Goal: Task Accomplishment & Management: Manage account settings

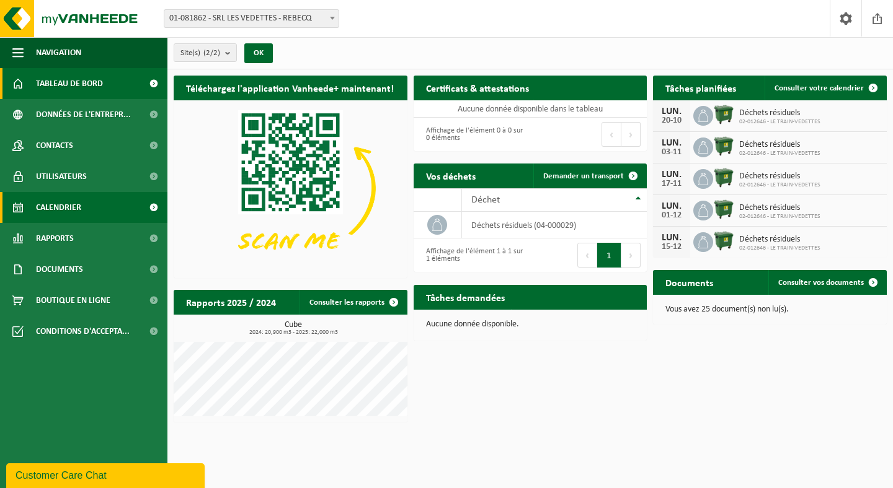
click at [75, 211] on span "Calendrier" at bounding box center [58, 207] width 45 height 31
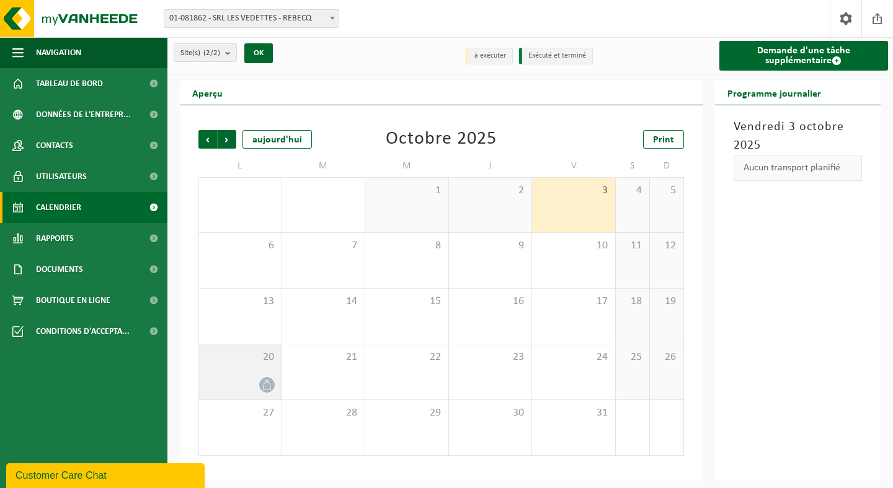
drag, startPoint x: 263, startPoint y: 384, endPoint x: 255, endPoint y: 384, distance: 8.1
click at [255, 383] on div at bounding box center [240, 385] width 70 height 17
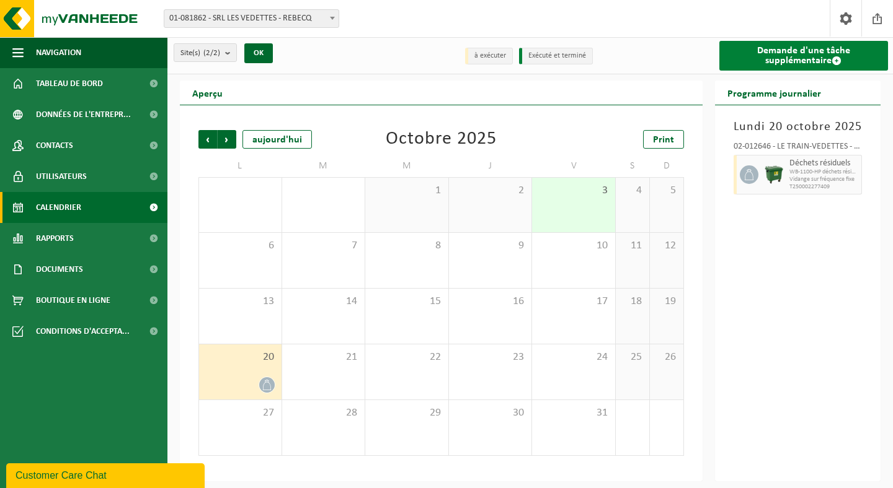
click at [836, 61] on span at bounding box center [836, 61] width 10 height 10
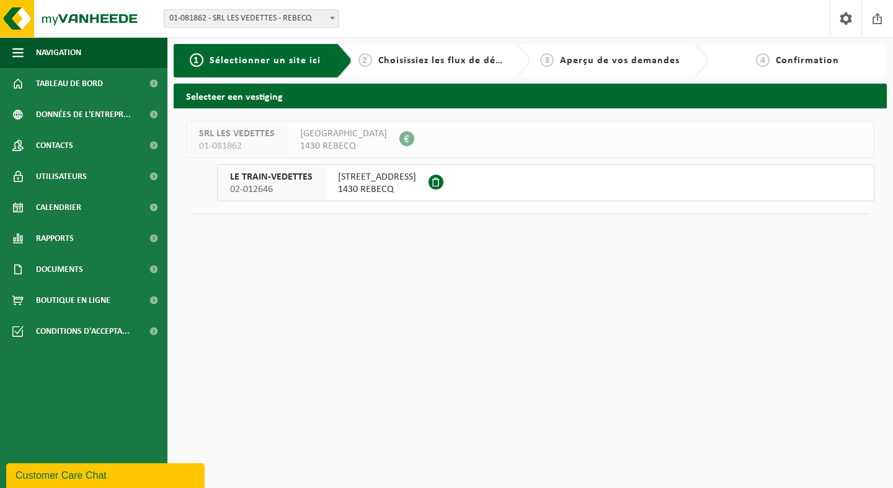
click at [378, 187] on span "1430 REBECQ" at bounding box center [377, 189] width 78 height 12
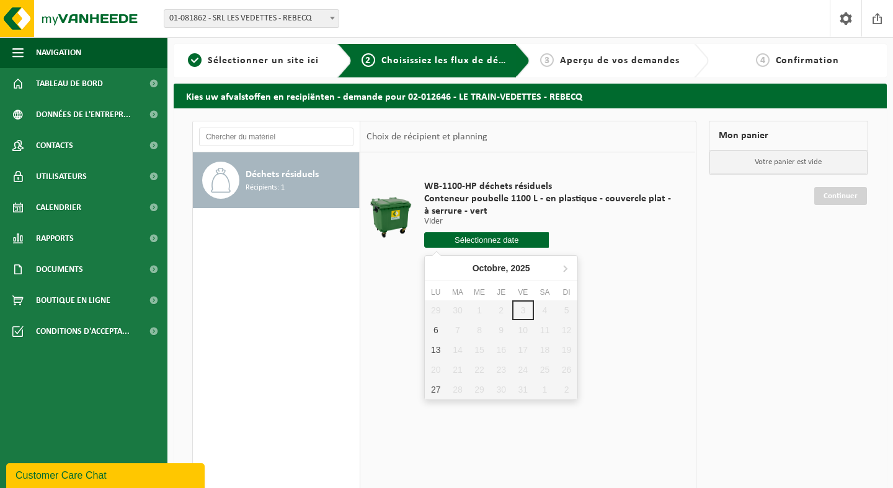
click at [470, 244] on input "text" at bounding box center [486, 239] width 125 height 15
click at [436, 348] on div "13" at bounding box center [436, 350] width 22 height 20
type input "à partir de 2025-10-13"
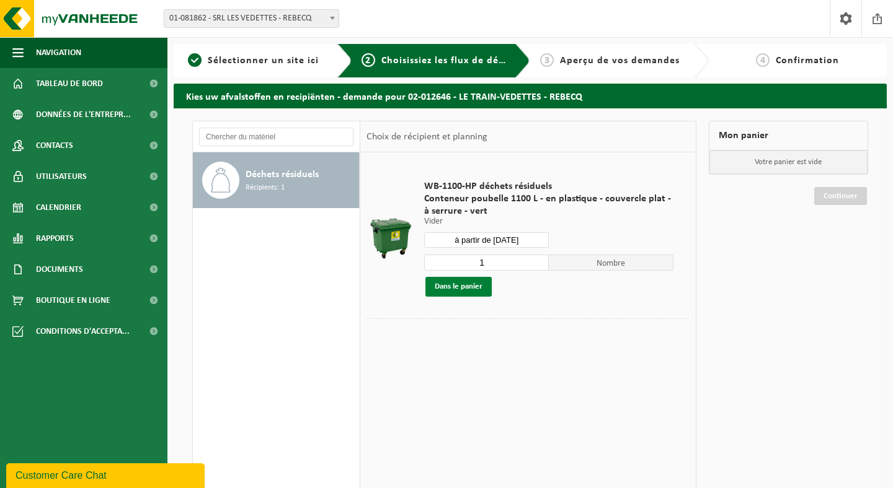
click at [463, 288] on button "Dans le panier" at bounding box center [458, 287] width 66 height 20
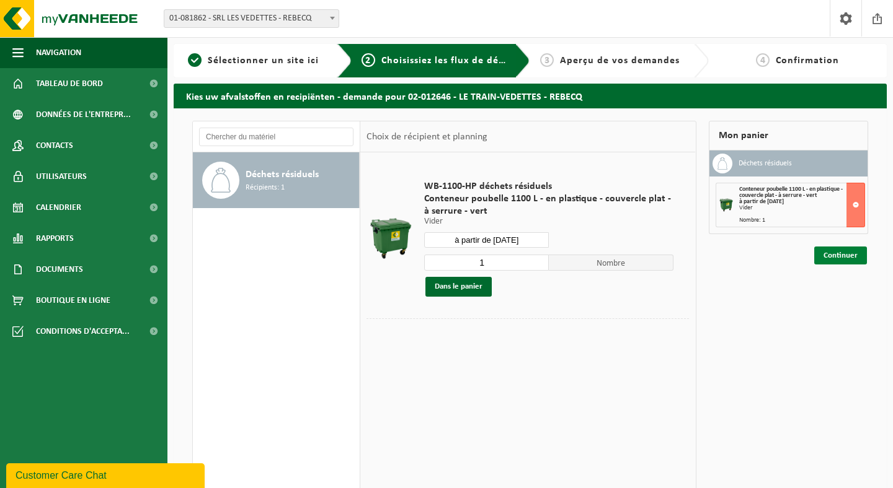
click at [833, 257] on link "Continuer" at bounding box center [840, 256] width 53 height 18
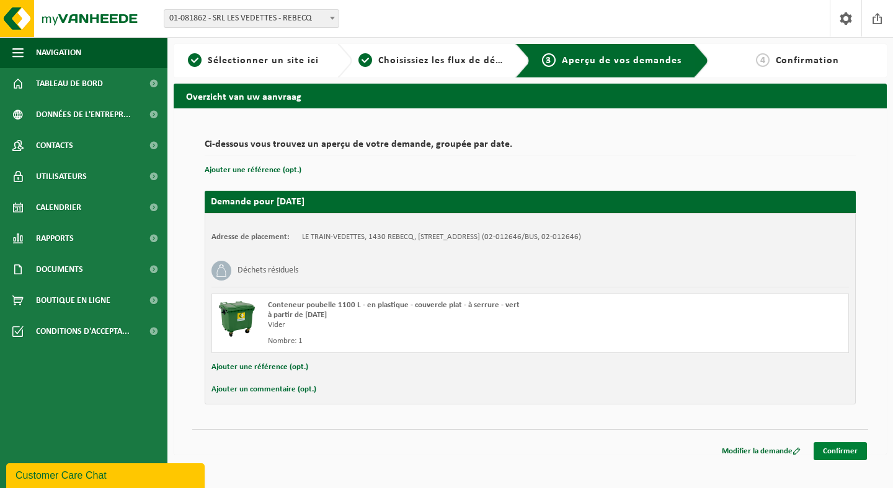
click at [859, 454] on link "Confirmer" at bounding box center [839, 452] width 53 height 18
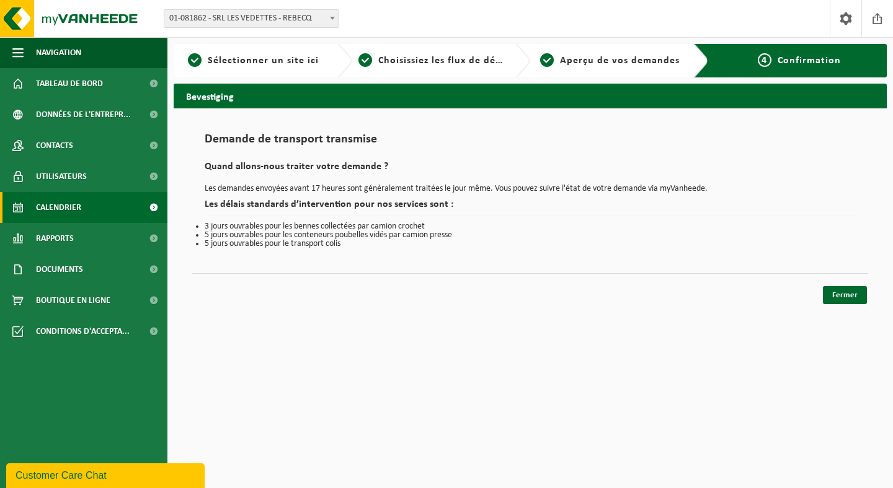
click at [113, 205] on link "Calendrier" at bounding box center [83, 207] width 167 height 31
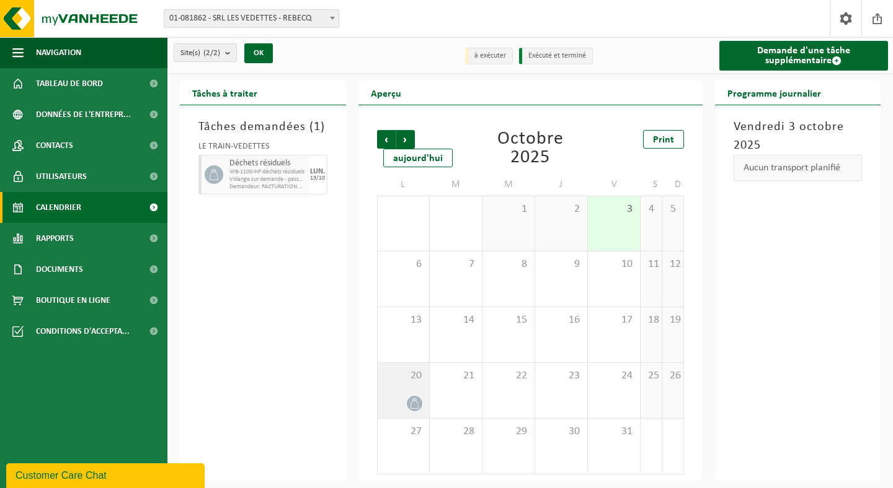
click at [412, 401] on icon at bounding box center [414, 404] width 8 height 11
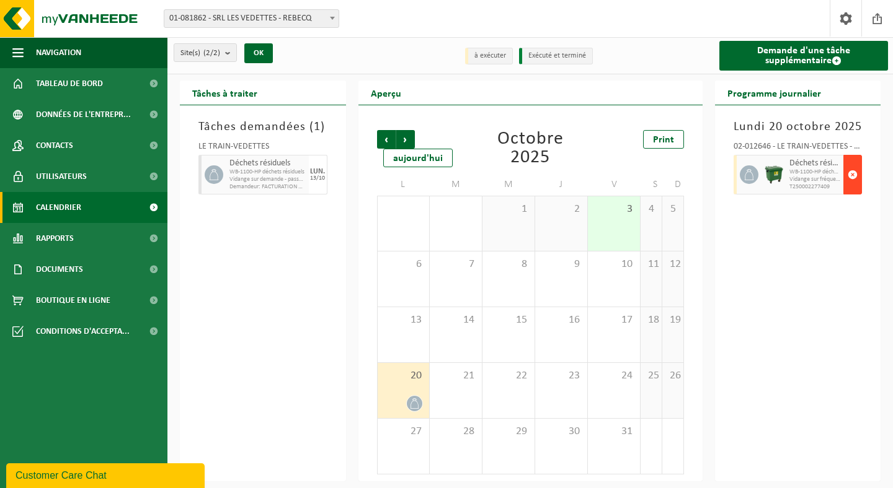
click at [854, 177] on span "button" at bounding box center [852, 174] width 10 height 25
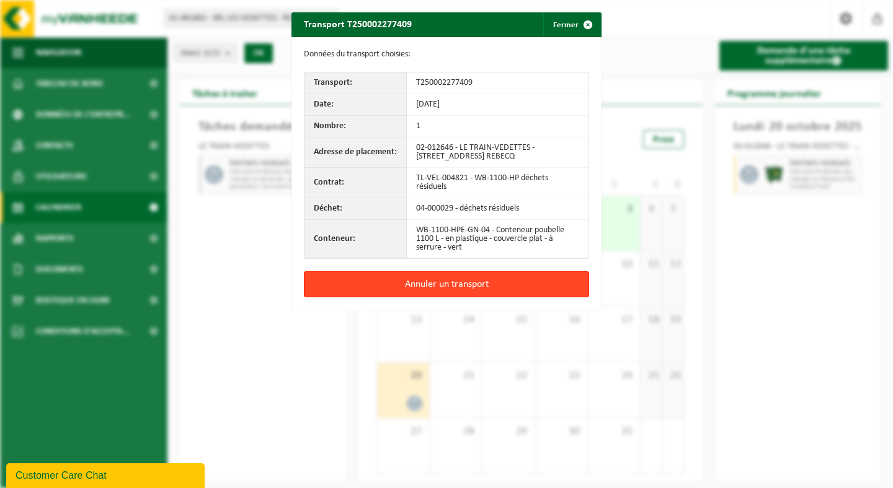
click at [538, 283] on button "Annuler un transport" at bounding box center [446, 285] width 285 height 26
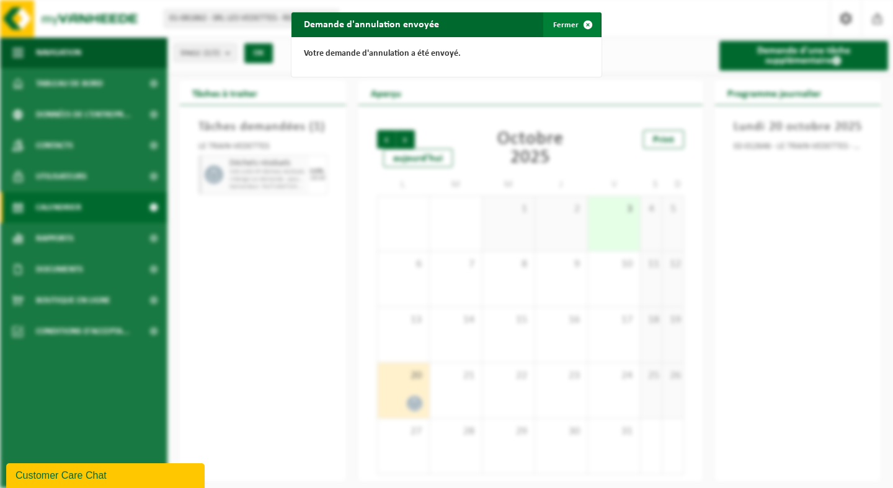
click at [593, 25] on span "button" at bounding box center [587, 24] width 25 height 25
